Goal: Find specific page/section: Find specific page/section

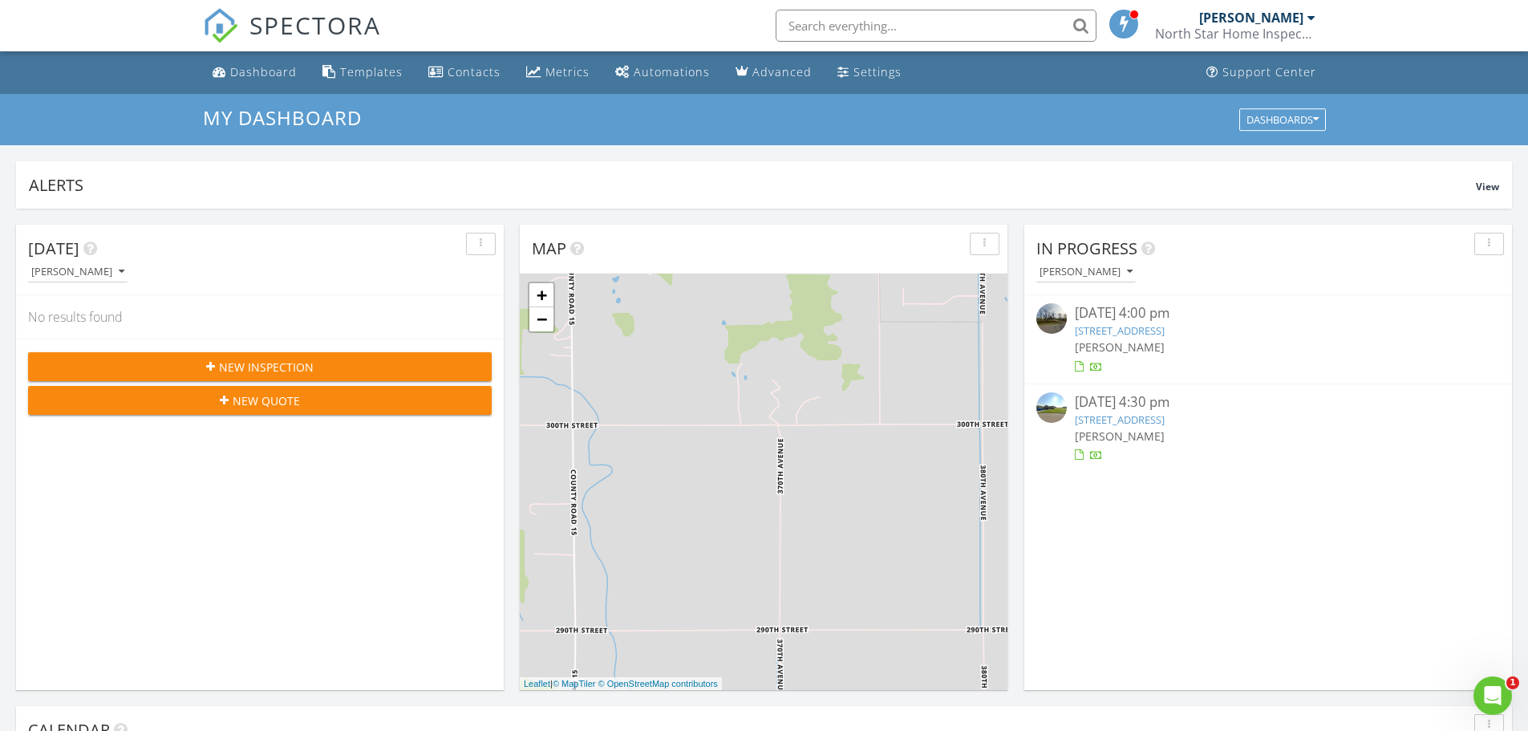
click at [1164, 328] on link "61692 Co Rd 12, Warroad, MN 56763" at bounding box center [1120, 330] width 90 height 14
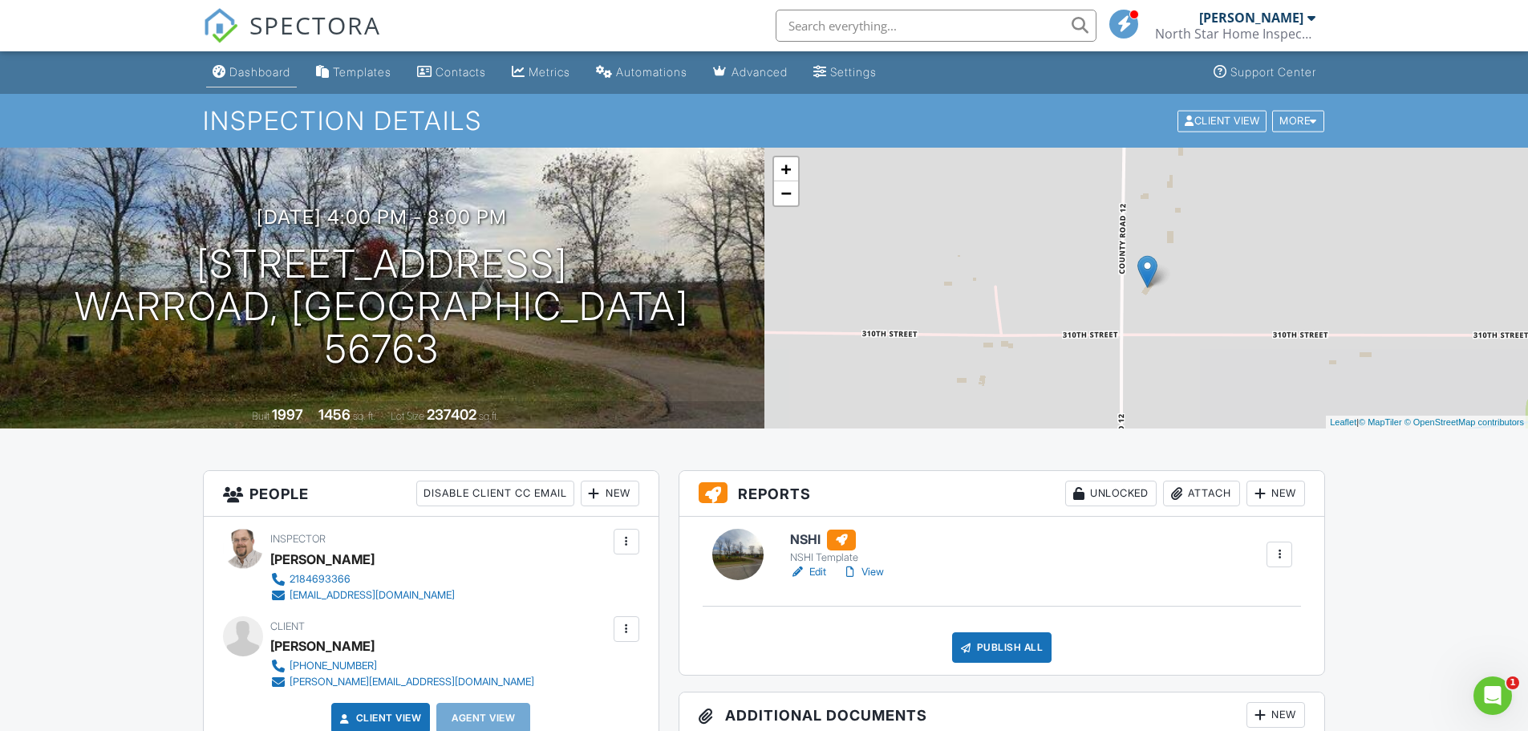
click at [249, 75] on div "Dashboard" at bounding box center [259, 72] width 61 height 14
